Goal: Task Accomplishment & Management: Manage account settings

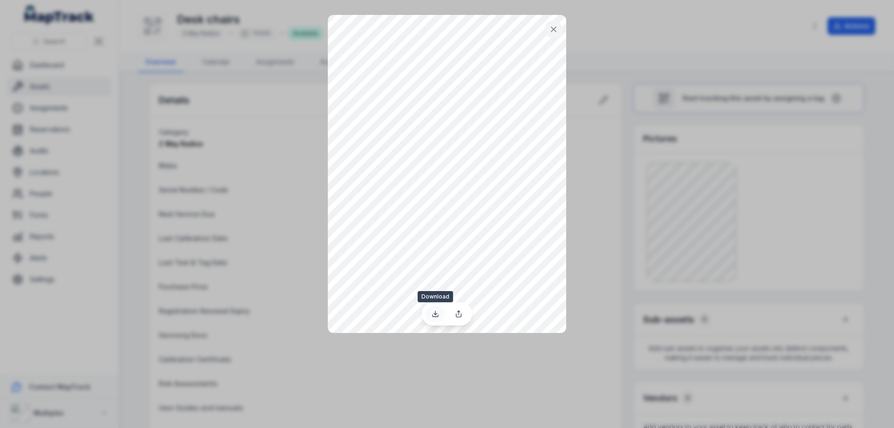
click at [435, 314] on icon at bounding box center [435, 313] width 7 height 7
click at [547, 32] on button at bounding box center [554, 29] width 18 height 18
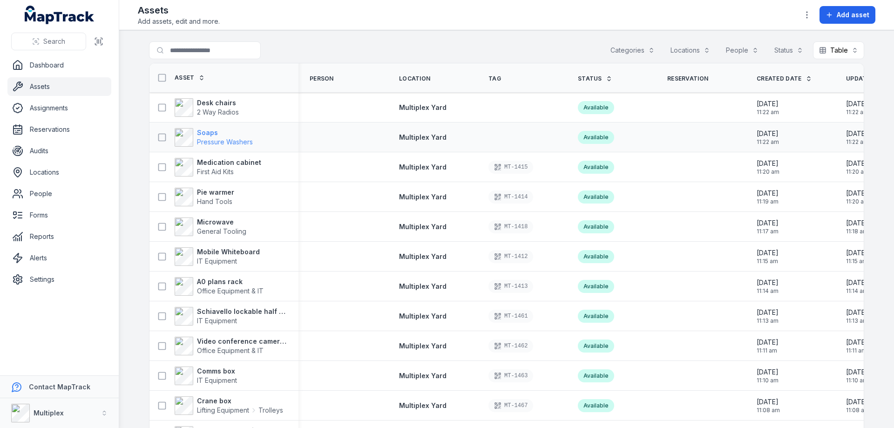
click at [206, 133] on strong "Soaps" at bounding box center [225, 132] width 56 height 9
click at [207, 134] on strong "Soaps" at bounding box center [225, 132] width 56 height 9
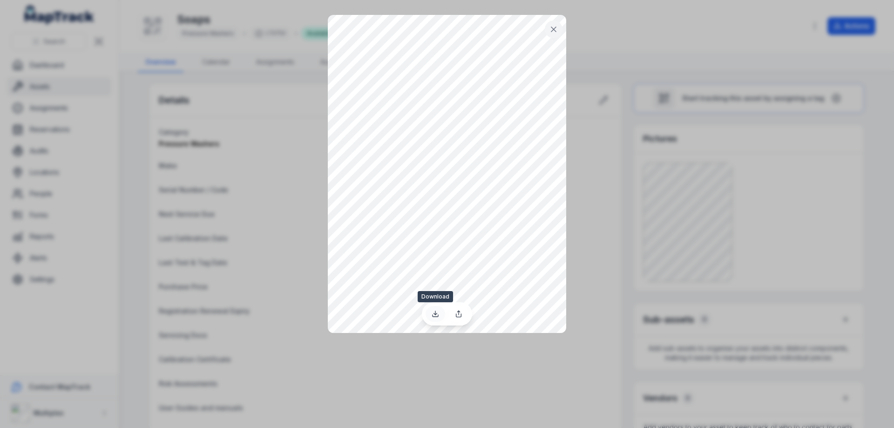
click at [435, 315] on icon at bounding box center [435, 313] width 7 height 7
click at [556, 27] on icon at bounding box center [553, 29] width 9 height 9
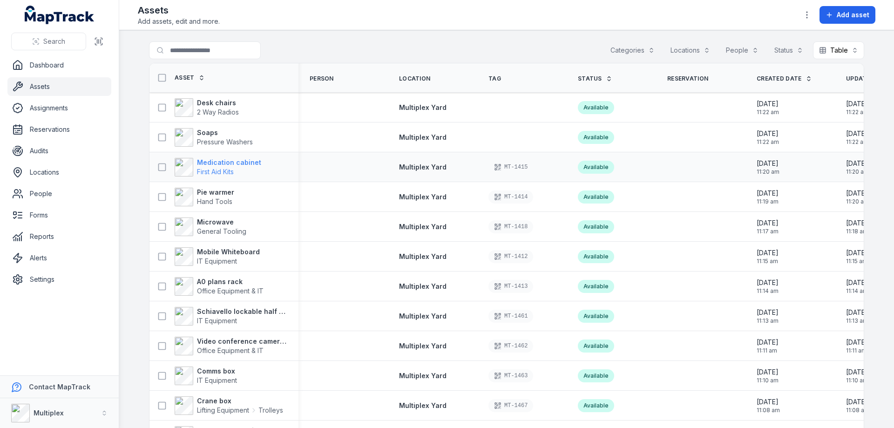
click at [217, 165] on strong "Medication cabinet" at bounding box center [229, 162] width 64 height 9
click at [244, 158] on strong "Medication cabinet" at bounding box center [229, 162] width 64 height 9
click at [200, 163] on strong "Medication cabinet" at bounding box center [229, 162] width 64 height 9
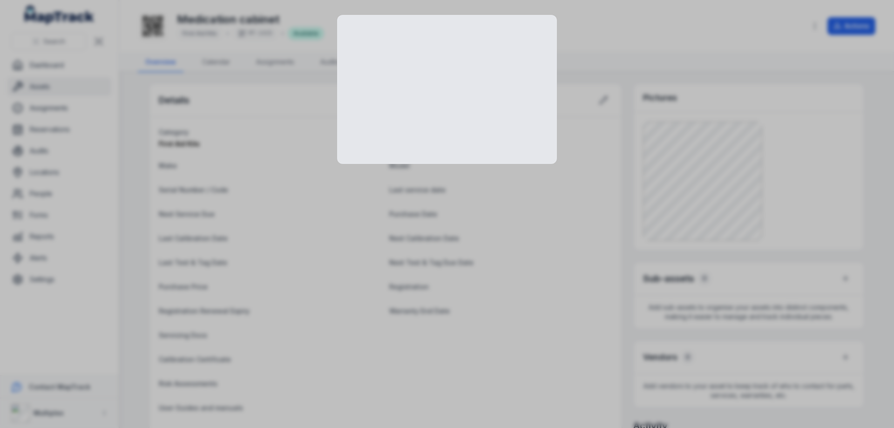
click at [678, 58] on div at bounding box center [447, 214] width 894 height 428
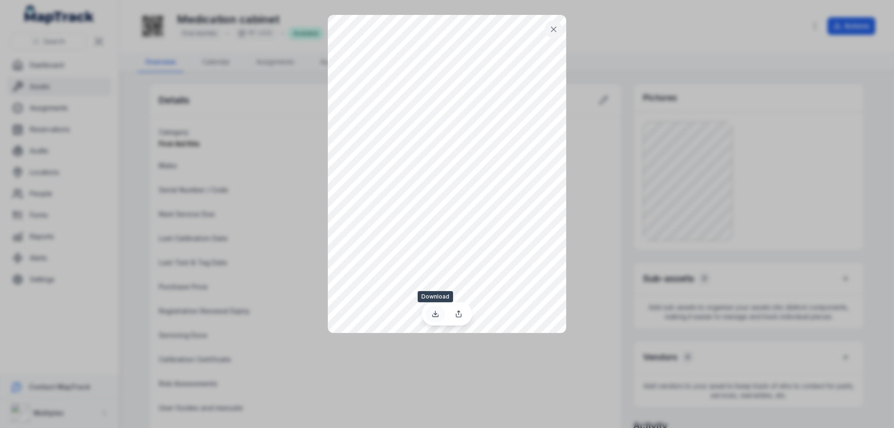
click at [439, 314] on link at bounding box center [436, 314] width 20 height 16
click at [261, 97] on div at bounding box center [447, 214] width 894 height 428
click at [554, 32] on icon at bounding box center [553, 29] width 9 height 9
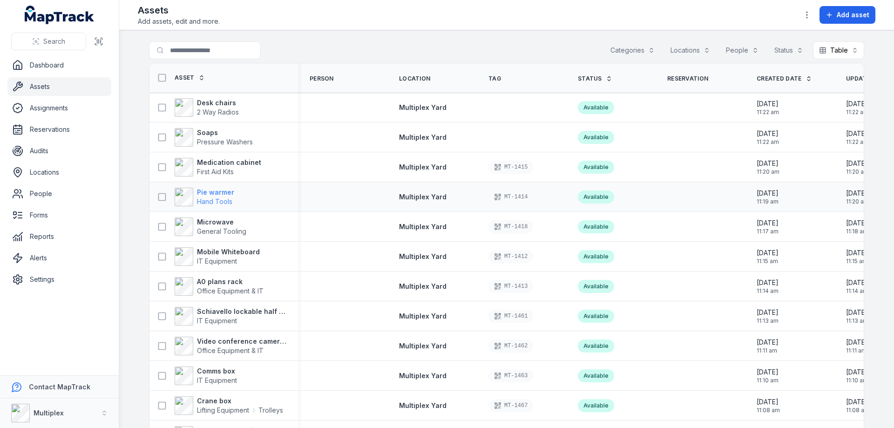
click at [214, 191] on strong "Pie warmer" at bounding box center [215, 192] width 37 height 9
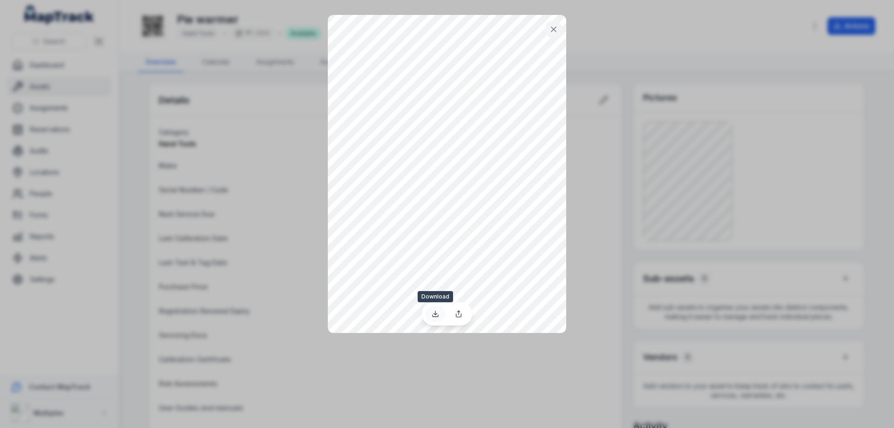
click at [436, 316] on icon at bounding box center [435, 313] width 7 height 7
click at [554, 31] on icon at bounding box center [553, 29] width 9 height 9
click at [436, 313] on icon at bounding box center [435, 313] width 7 height 7
click at [554, 25] on icon at bounding box center [553, 29] width 9 height 9
click at [438, 315] on icon at bounding box center [436, 316] width 6 height 2
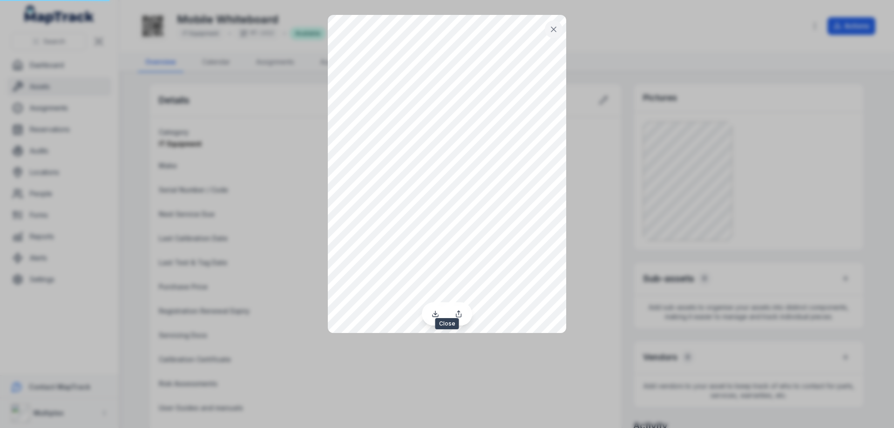
click at [551, 33] on icon at bounding box center [553, 29] width 9 height 9
click at [436, 315] on icon at bounding box center [435, 313] width 7 height 7
click at [553, 31] on icon at bounding box center [553, 29] width 9 height 9
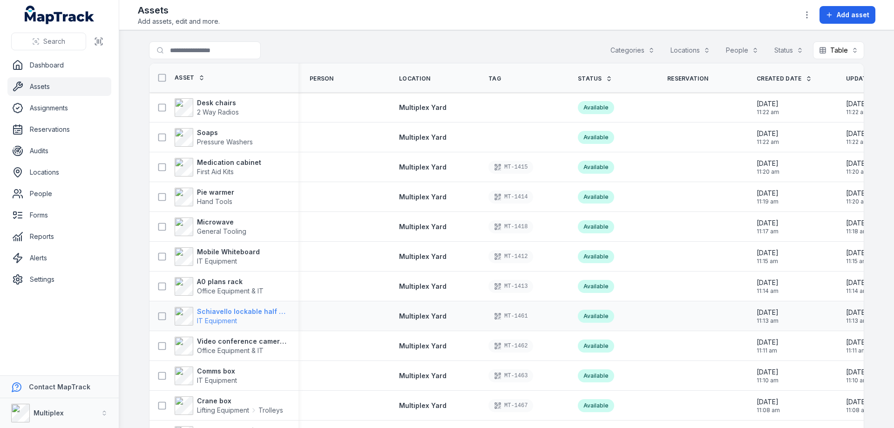
click at [216, 314] on strong "Schiavello lockable half cabinet" at bounding box center [242, 311] width 90 height 9
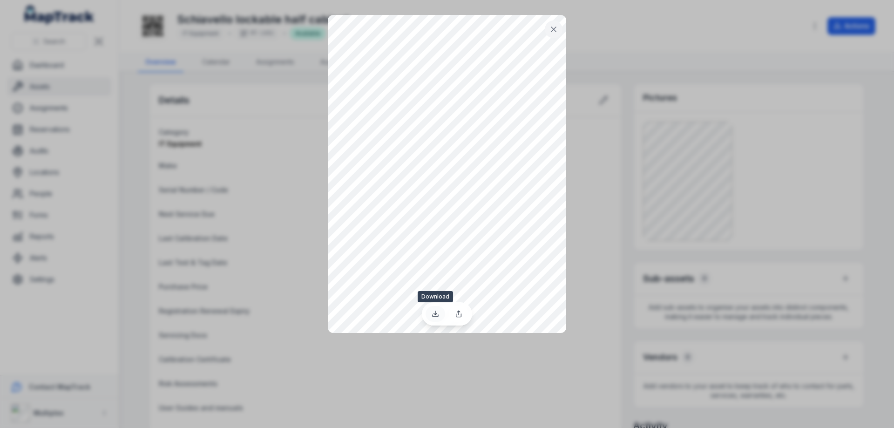
click at [434, 312] on icon at bounding box center [435, 313] width 7 height 7
click at [553, 30] on icon at bounding box center [554, 29] width 5 height 5
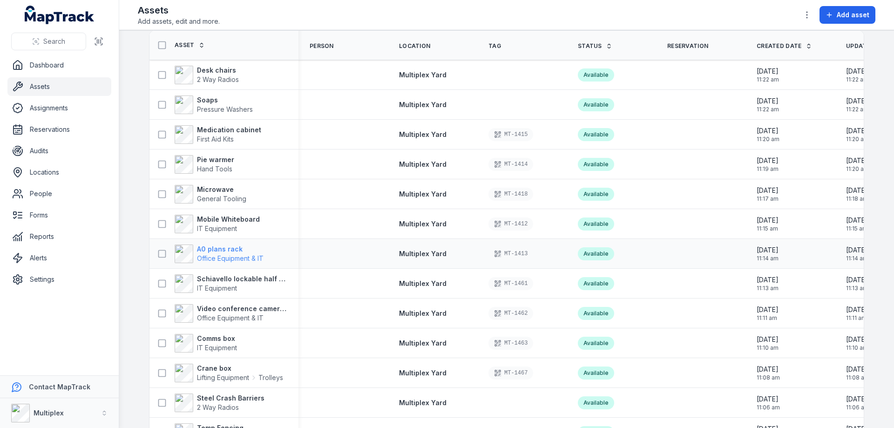
scroll to position [47, 0]
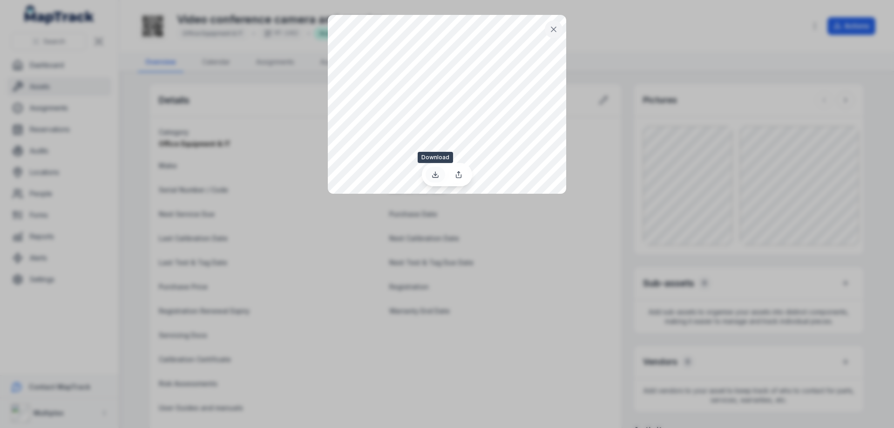
click at [436, 172] on icon at bounding box center [435, 174] width 7 height 7
click at [553, 32] on icon at bounding box center [553, 29] width 9 height 9
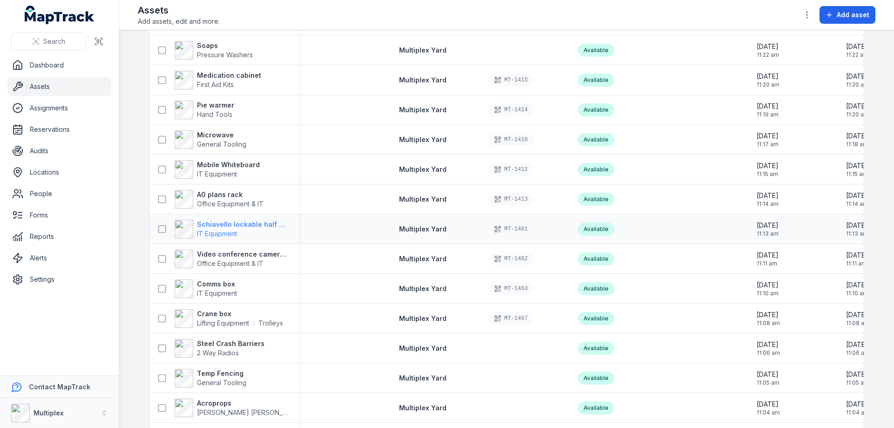
scroll to position [93, 0]
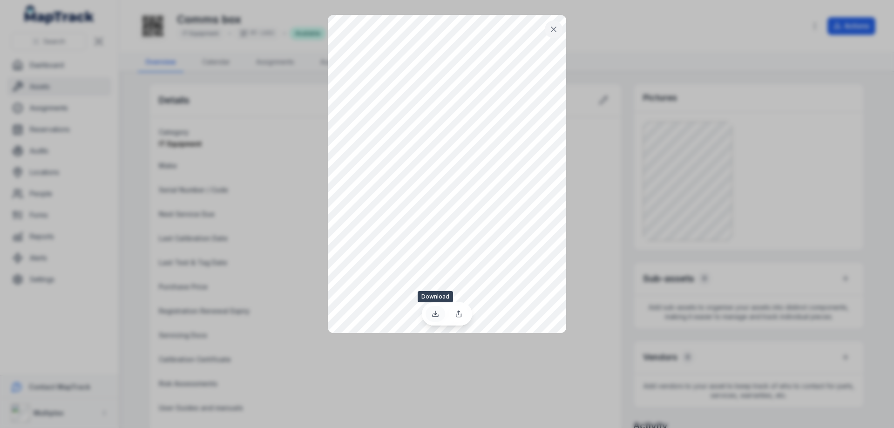
click at [431, 314] on link at bounding box center [436, 314] width 20 height 16
click at [557, 33] on icon at bounding box center [553, 29] width 9 height 9
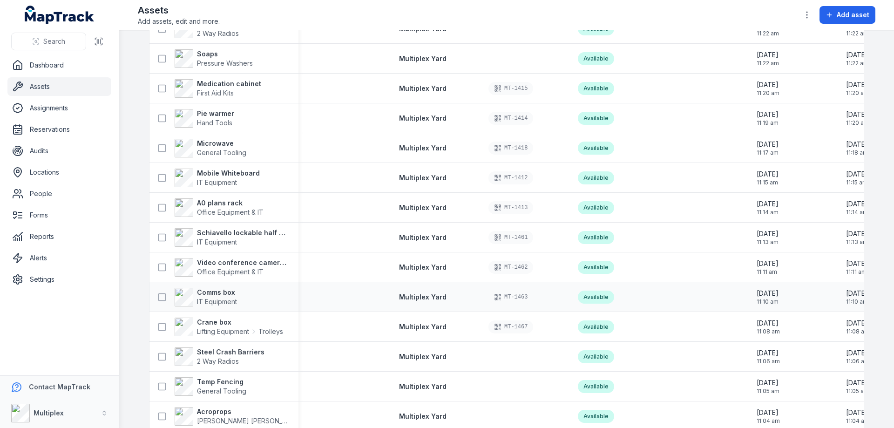
scroll to position [93, 0]
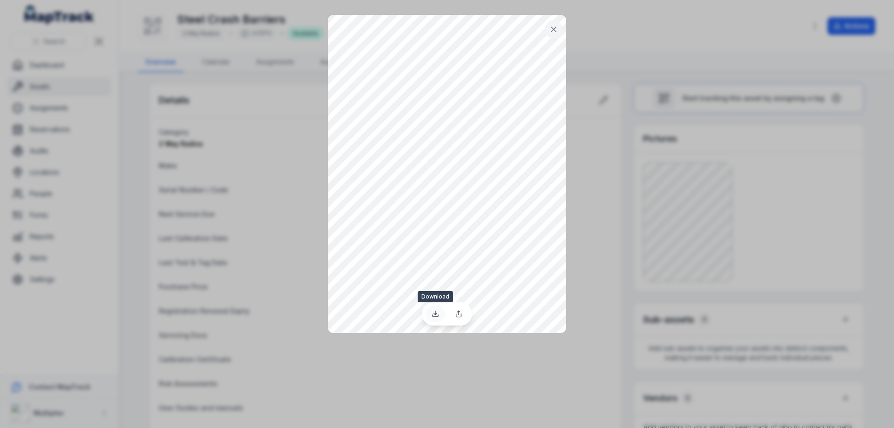
click at [437, 316] on icon at bounding box center [436, 316] width 6 height 2
click at [558, 30] on icon at bounding box center [553, 29] width 9 height 9
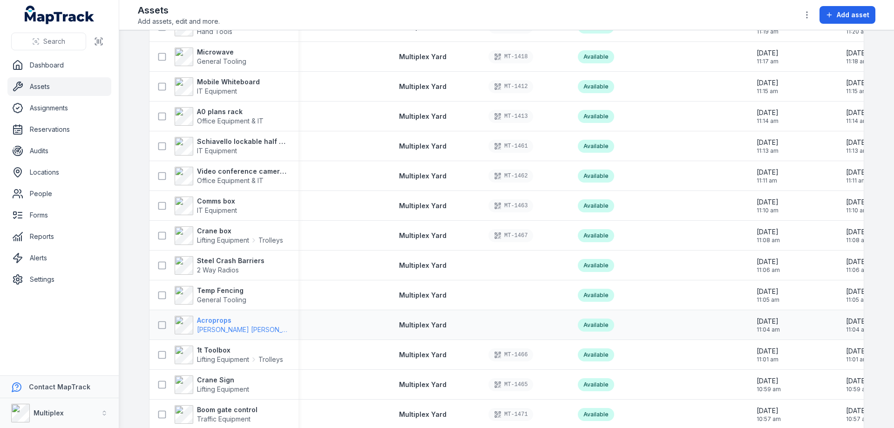
scroll to position [186, 0]
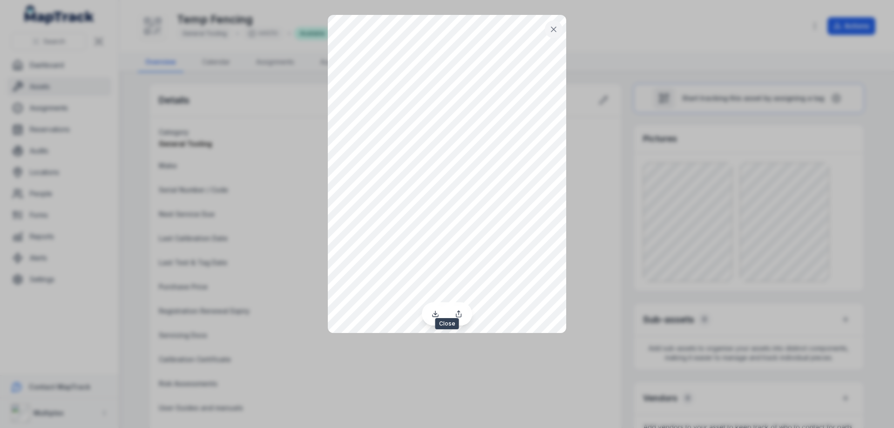
click at [555, 32] on icon at bounding box center [553, 29] width 9 height 9
click at [437, 316] on icon at bounding box center [436, 316] width 6 height 2
click at [554, 33] on icon at bounding box center [553, 29] width 9 height 9
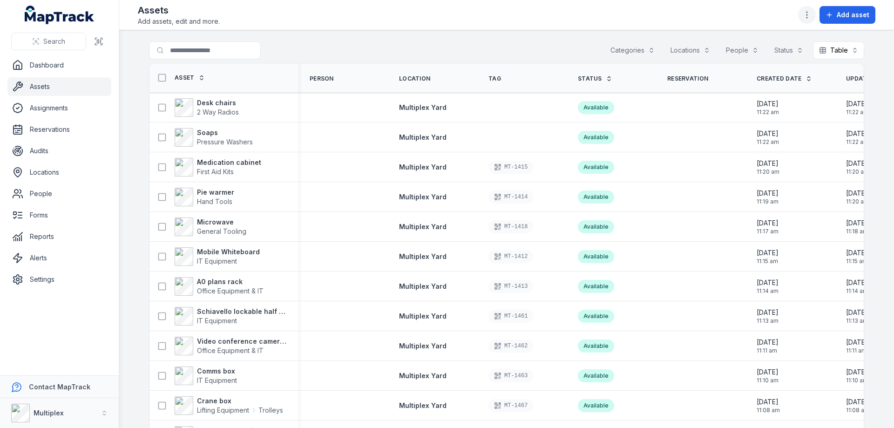
click at [809, 10] on button "button" at bounding box center [807, 15] width 18 height 18
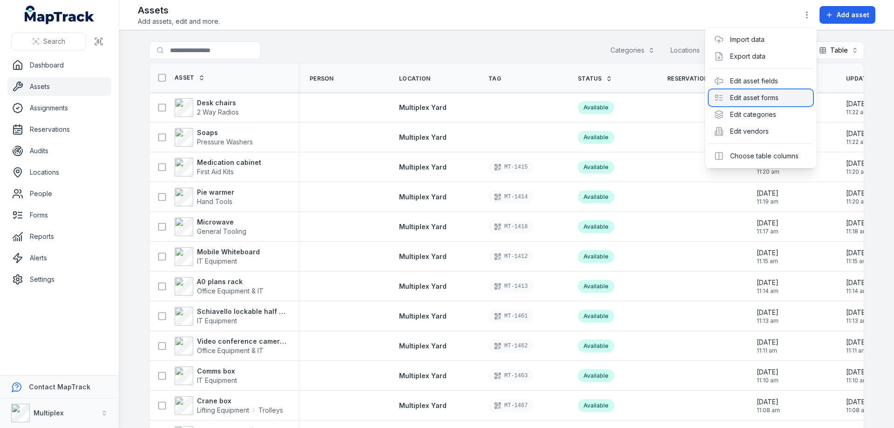
click at [772, 98] on div "Edit asset forms" at bounding box center [761, 97] width 104 height 17
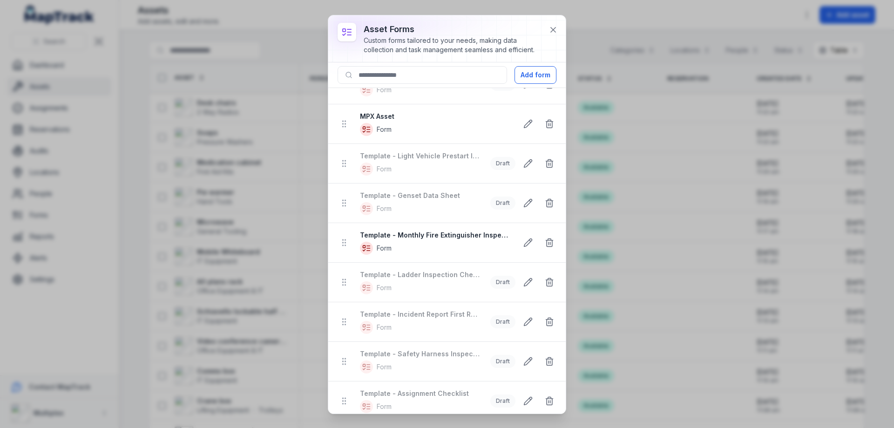
scroll to position [347, 0]
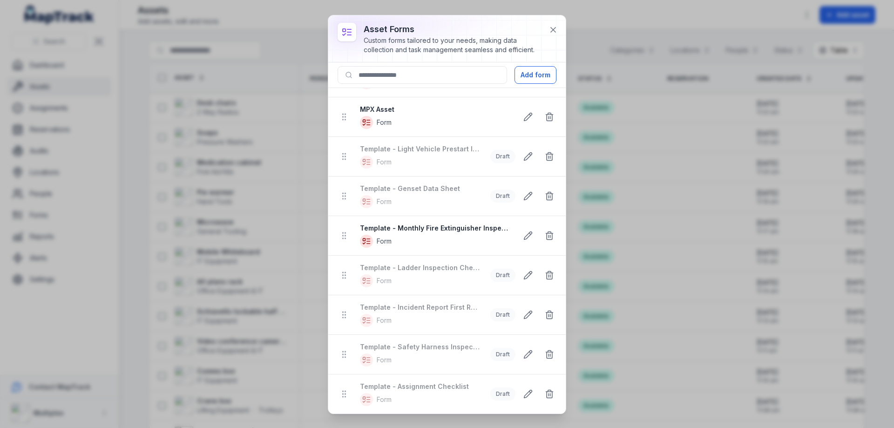
click at [438, 229] on strong "Template - Monthly Fire Extinguisher Inspection" at bounding box center [435, 228] width 150 height 9
click at [346, 233] on circle at bounding box center [345, 232] width 1 height 1
click at [545, 238] on icon at bounding box center [549, 235] width 9 height 9
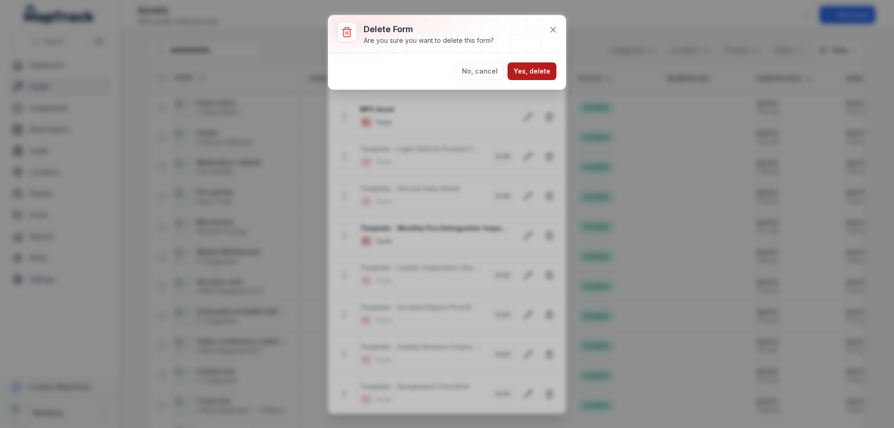
click at [528, 64] on button "Yes, delete" at bounding box center [532, 71] width 49 height 18
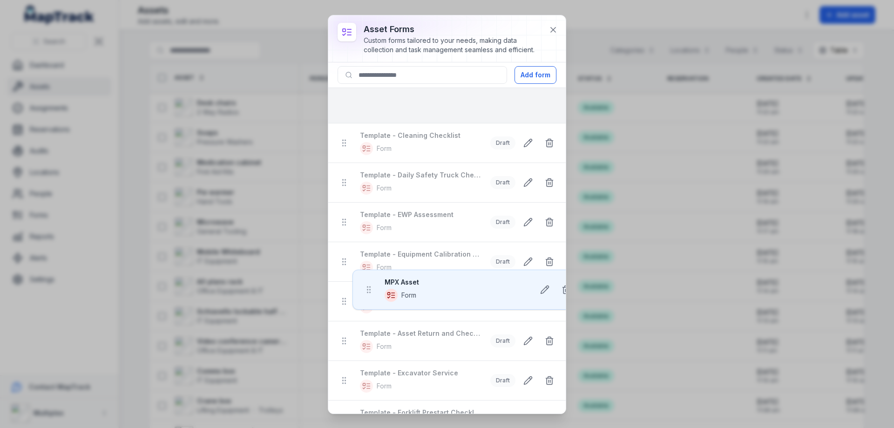
scroll to position [0, 0]
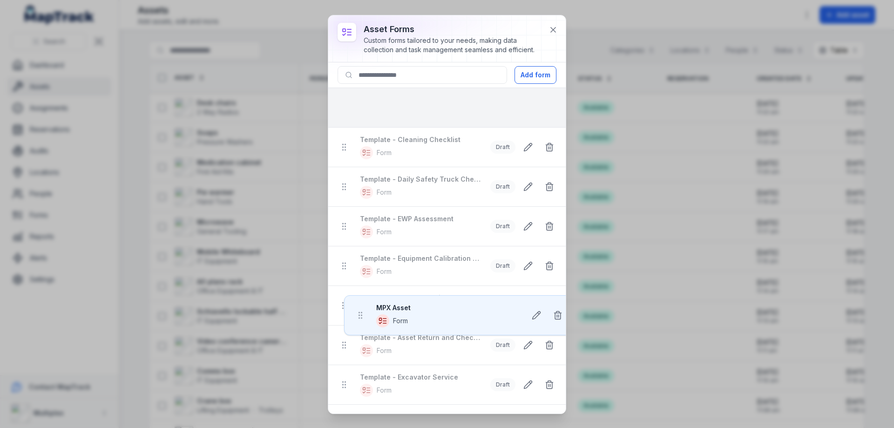
drag, startPoint x: 342, startPoint y: 251, endPoint x: 358, endPoint y: 99, distance: 152.7
click at [358, 99] on ul "Template - Cleaning Checklist Form Draft Template - Daily Safety Truck Check Fo…" at bounding box center [447, 405] width 238 height 634
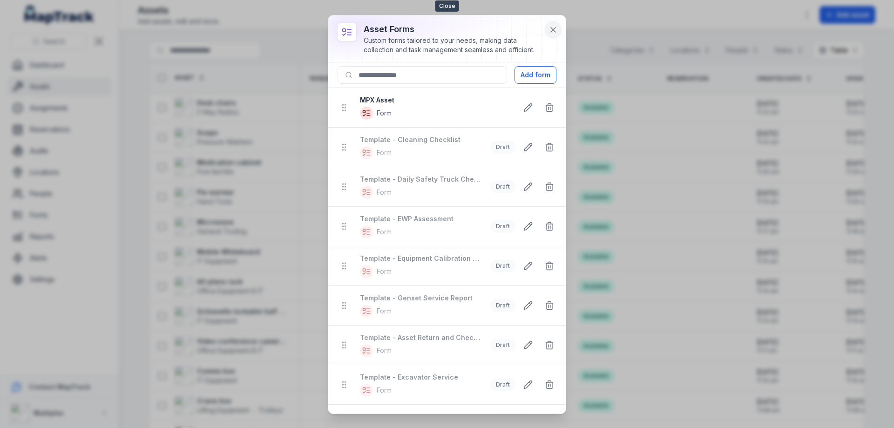
click at [555, 27] on icon at bounding box center [553, 29] width 9 height 9
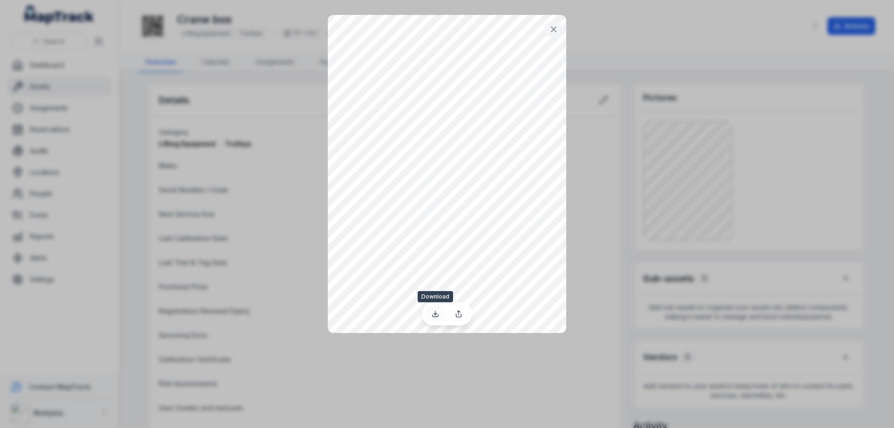
click at [435, 314] on icon at bounding box center [435, 313] width 3 height 1
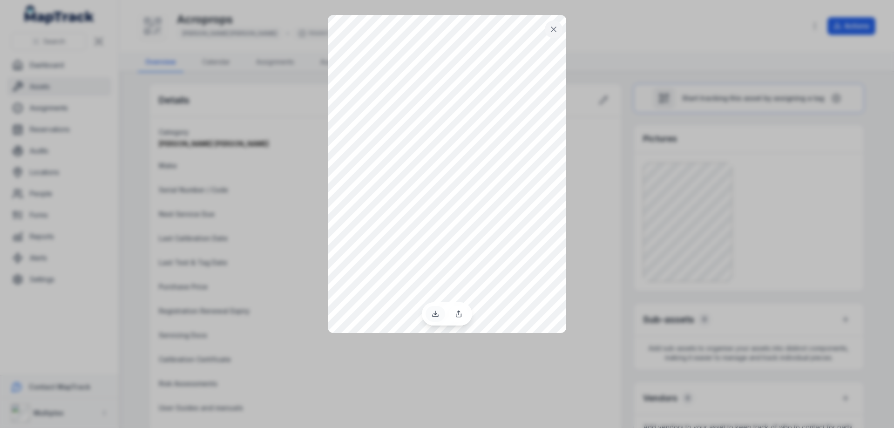
drag, startPoint x: 576, startPoint y: 161, endPoint x: 434, endPoint y: 312, distance: 207.0
click at [434, 312] on icon at bounding box center [435, 313] width 7 height 7
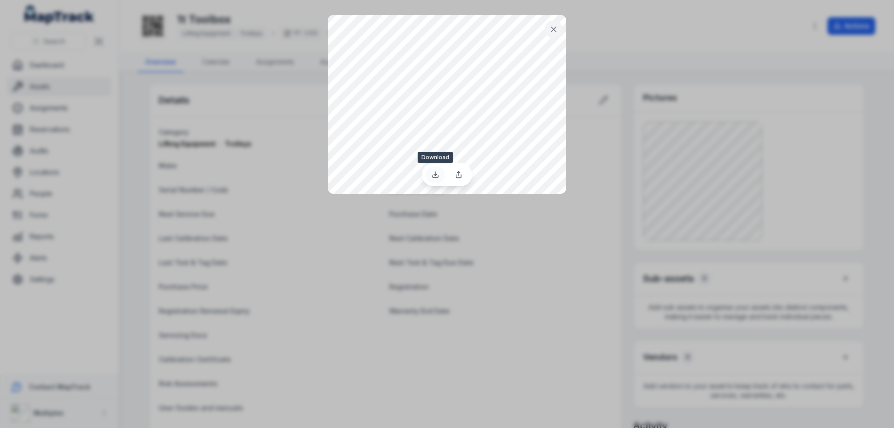
click at [438, 173] on icon at bounding box center [435, 174] width 7 height 7
click at [436, 175] on icon at bounding box center [435, 174] width 7 height 7
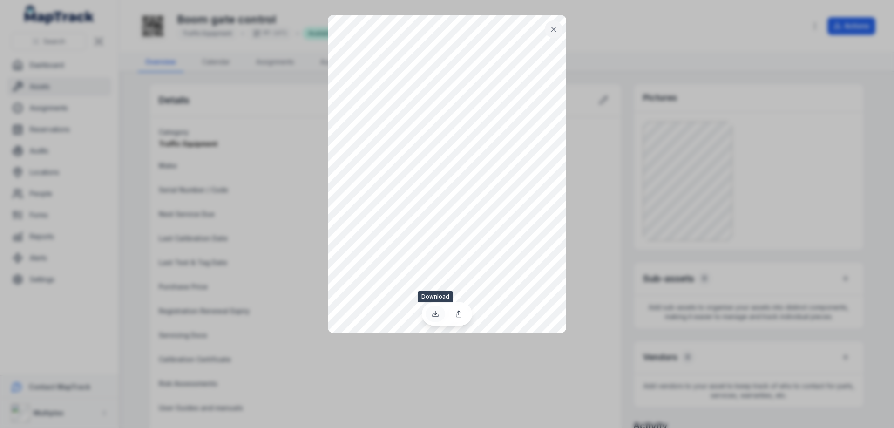
click at [435, 317] on icon at bounding box center [435, 313] width 7 height 7
click at [553, 32] on icon at bounding box center [553, 29] width 9 height 9
click at [437, 315] on icon at bounding box center [435, 313] width 7 height 7
click at [557, 30] on icon at bounding box center [553, 29] width 9 height 9
click at [433, 315] on icon at bounding box center [435, 313] width 7 height 7
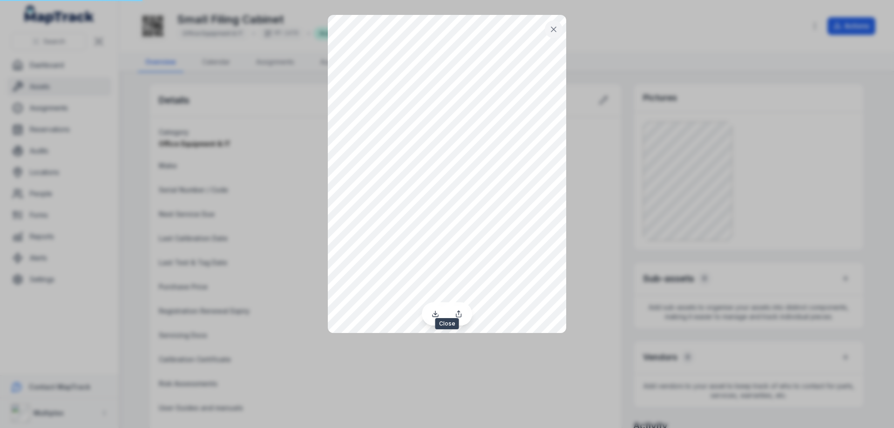
click at [555, 32] on icon at bounding box center [553, 29] width 9 height 9
click at [434, 319] on link at bounding box center [436, 314] width 20 height 16
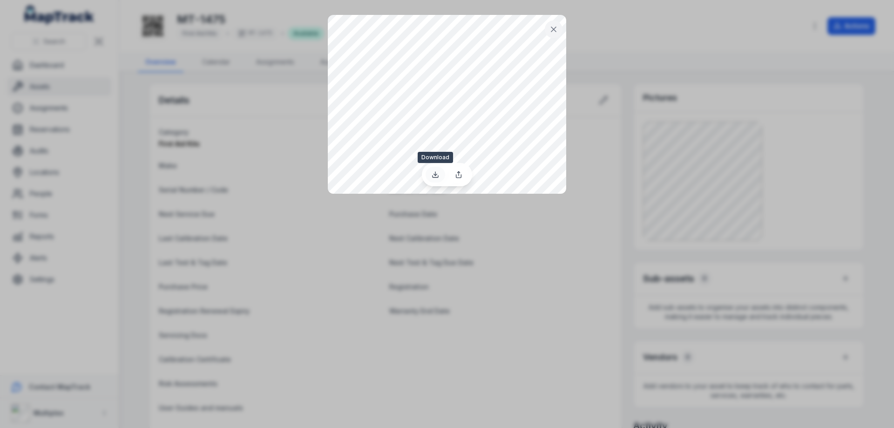
click at [432, 176] on icon at bounding box center [435, 174] width 7 height 7
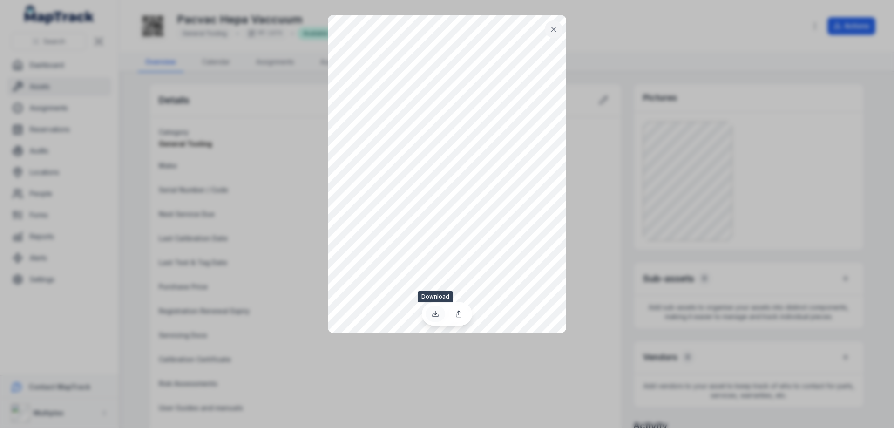
click at [430, 312] on link at bounding box center [436, 314] width 20 height 16
click at [435, 314] on icon at bounding box center [435, 313] width 3 height 1
click at [434, 313] on icon at bounding box center [435, 313] width 3 height 1
click at [436, 313] on icon at bounding box center [436, 313] width 0 height 4
click at [438, 313] on icon at bounding box center [435, 313] width 7 height 7
